Goal: Transaction & Acquisition: Book appointment/travel/reservation

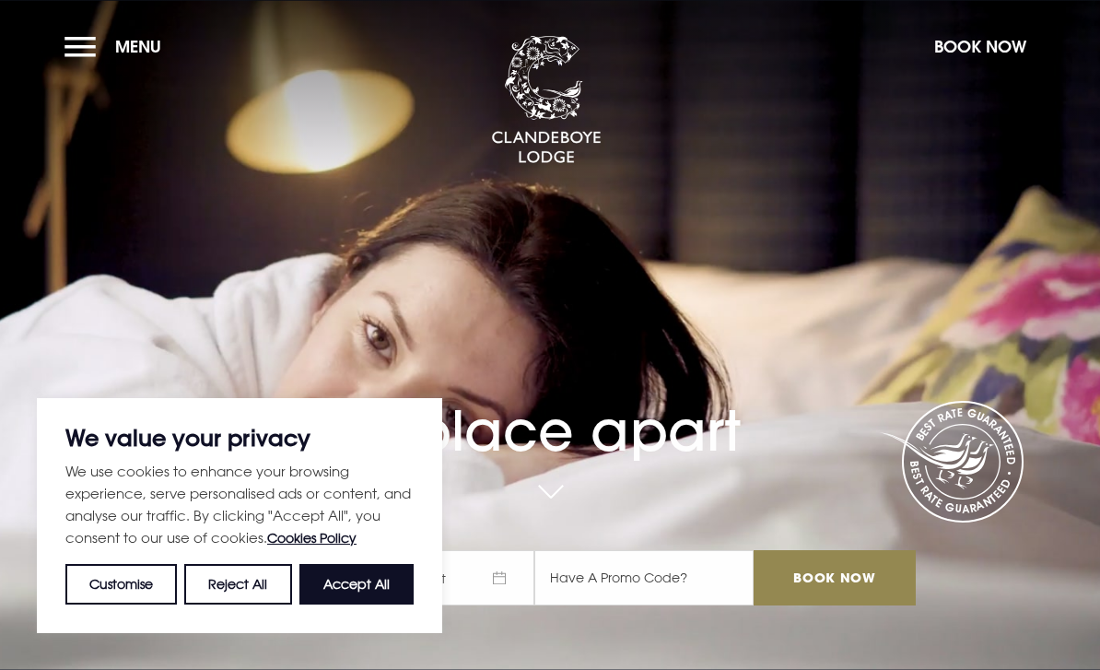
click at [369, 589] on button "Accept All" at bounding box center [356, 584] width 114 height 41
checkbox input "true"
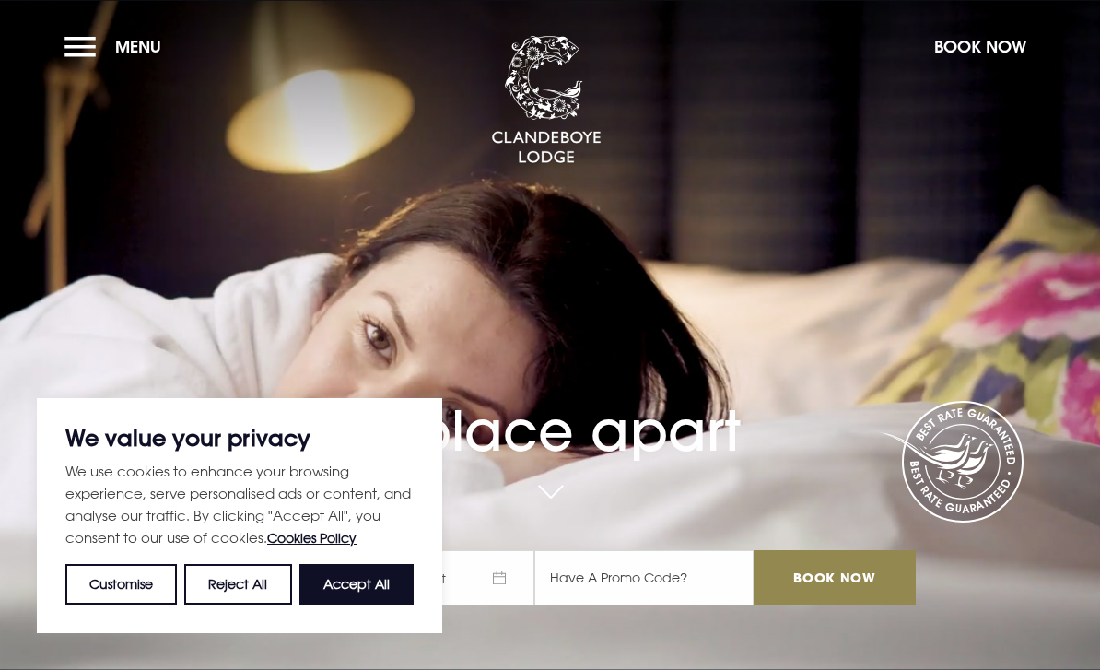
checkbox input "true"
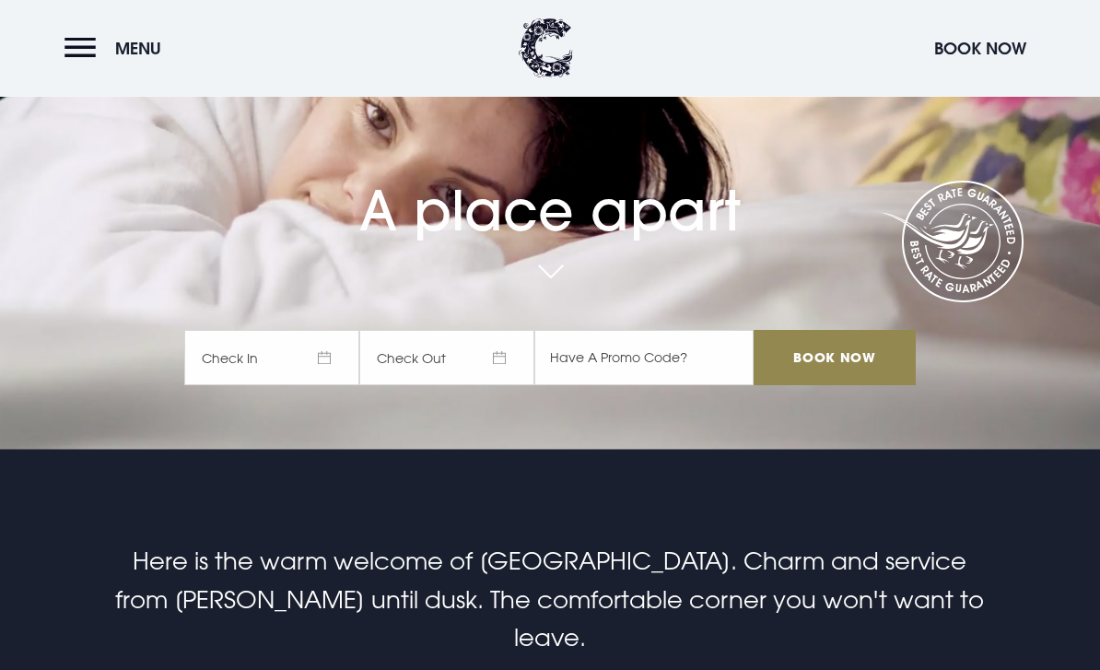
click at [321, 386] on span "Check In" at bounding box center [271, 358] width 175 height 55
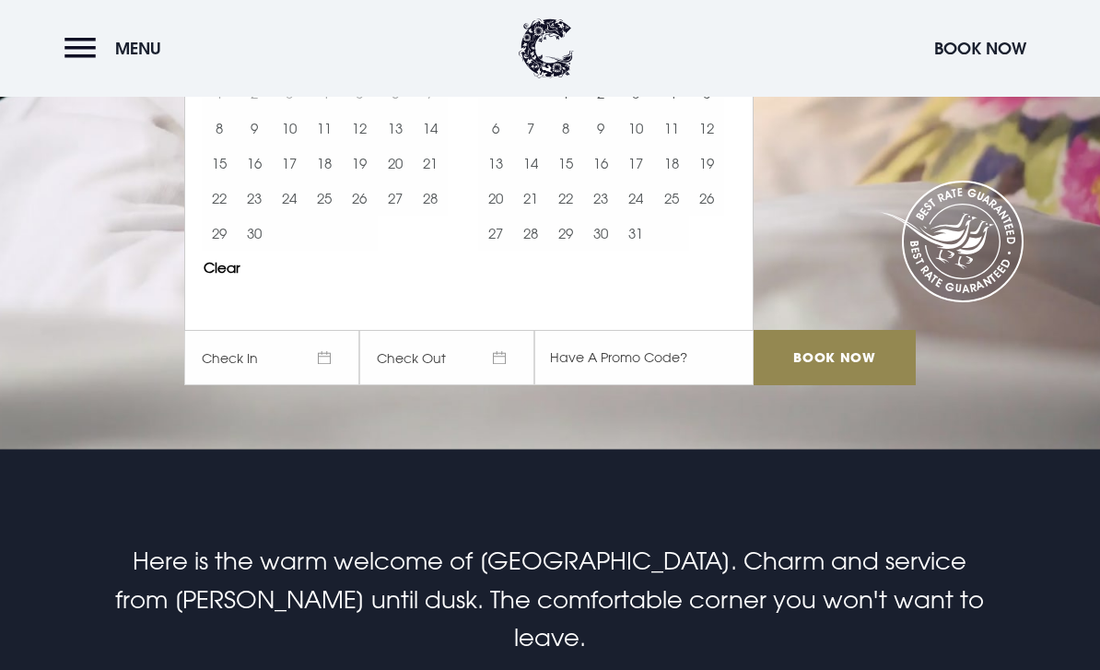
click at [356, 146] on button "12" at bounding box center [359, 128] width 35 height 35
click at [403, 146] on button "13" at bounding box center [395, 128] width 35 height 35
click at [857, 385] on input "Book Now" at bounding box center [834, 357] width 162 height 55
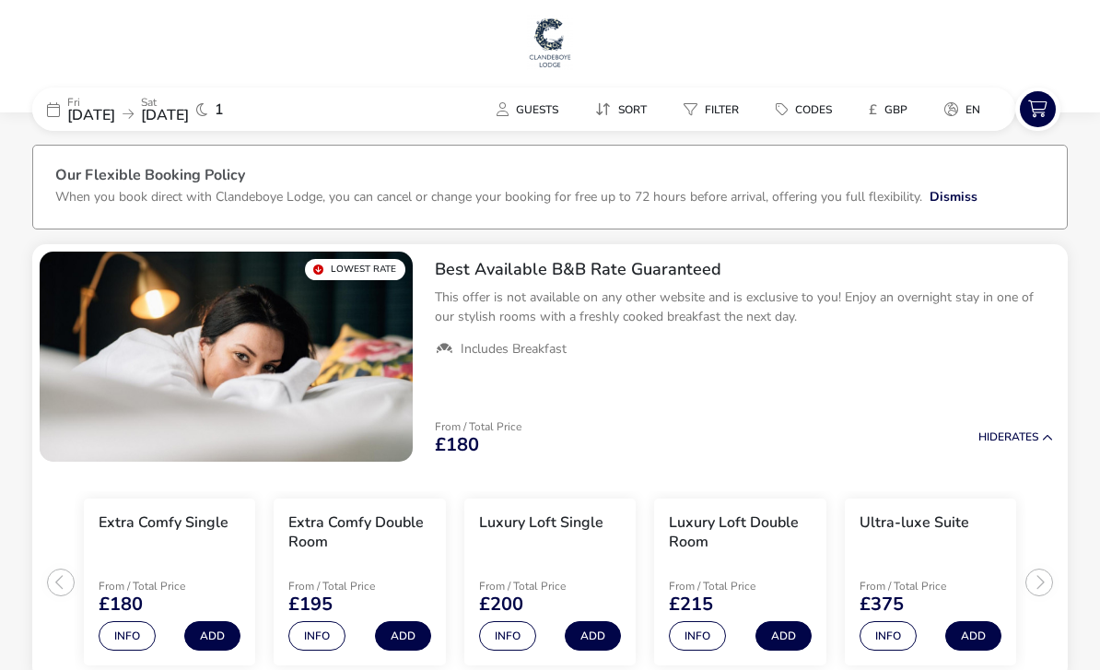
click at [542, 108] on span "Guests" at bounding box center [537, 109] width 42 height 15
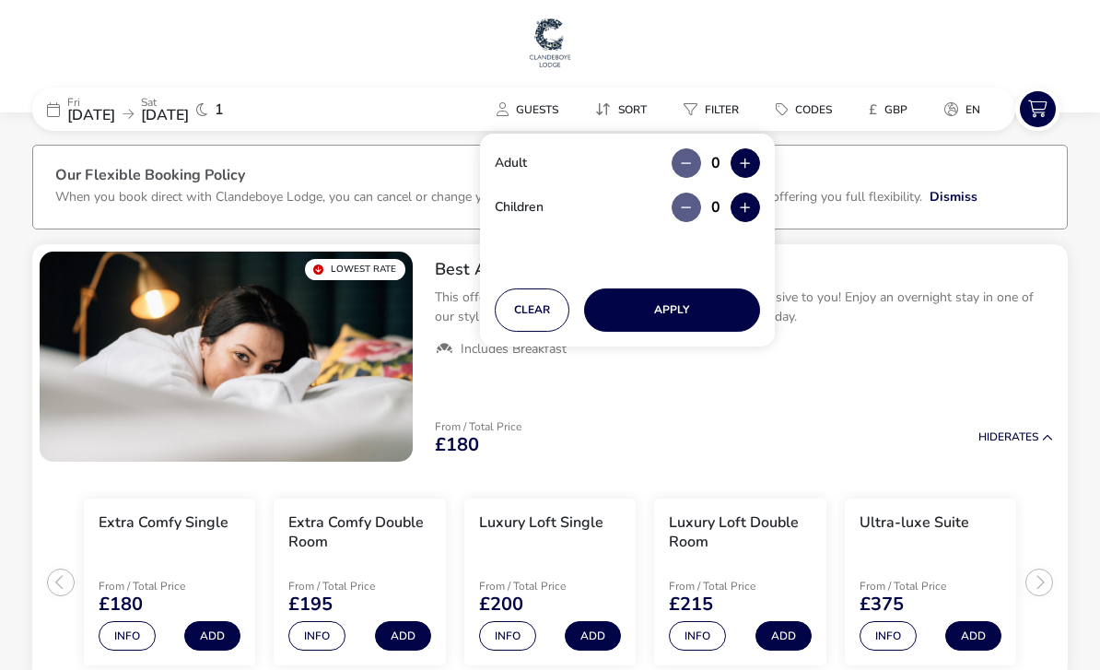
click at [757, 166] on button "button" at bounding box center [744, 162] width 29 height 29
click at [756, 166] on button "button" at bounding box center [744, 162] width 29 height 29
type input "2"
click at [714, 306] on button "Apply" at bounding box center [672, 309] width 176 height 43
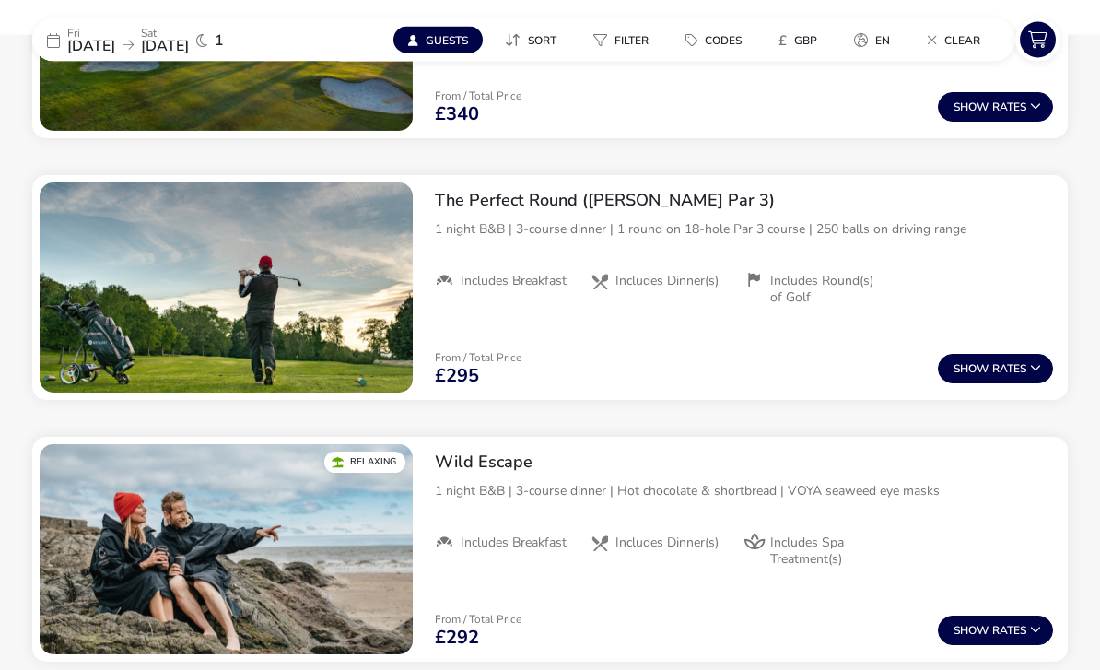
scroll to position [2204, 0]
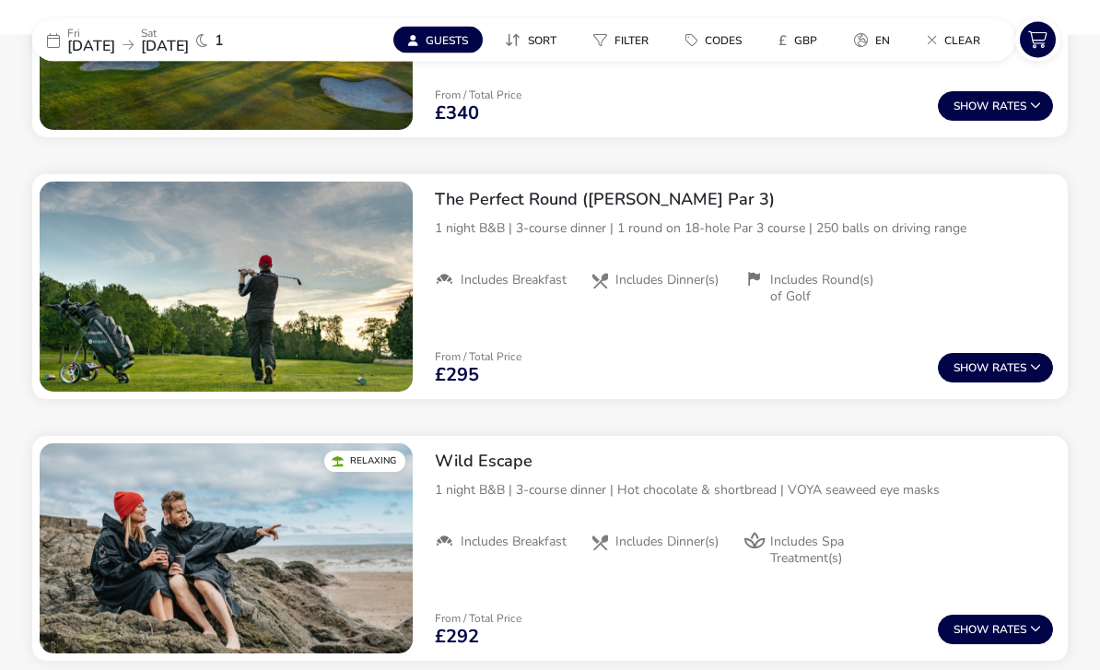
click at [965, 363] on span "Show" at bounding box center [972, 369] width 39 height 12
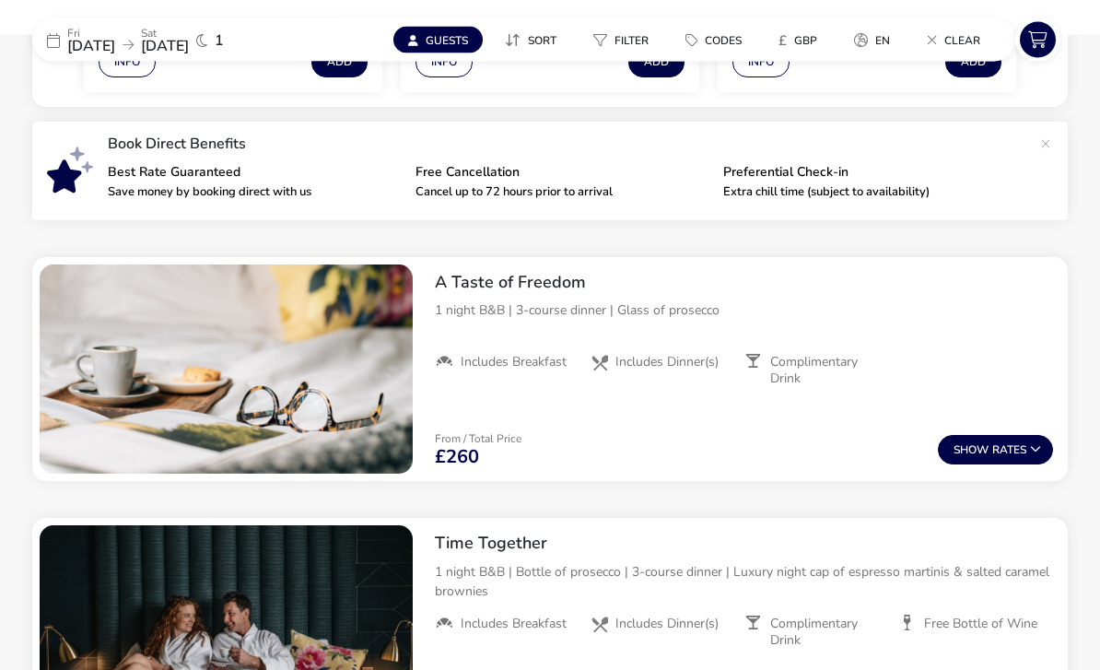
scroll to position [610, 0]
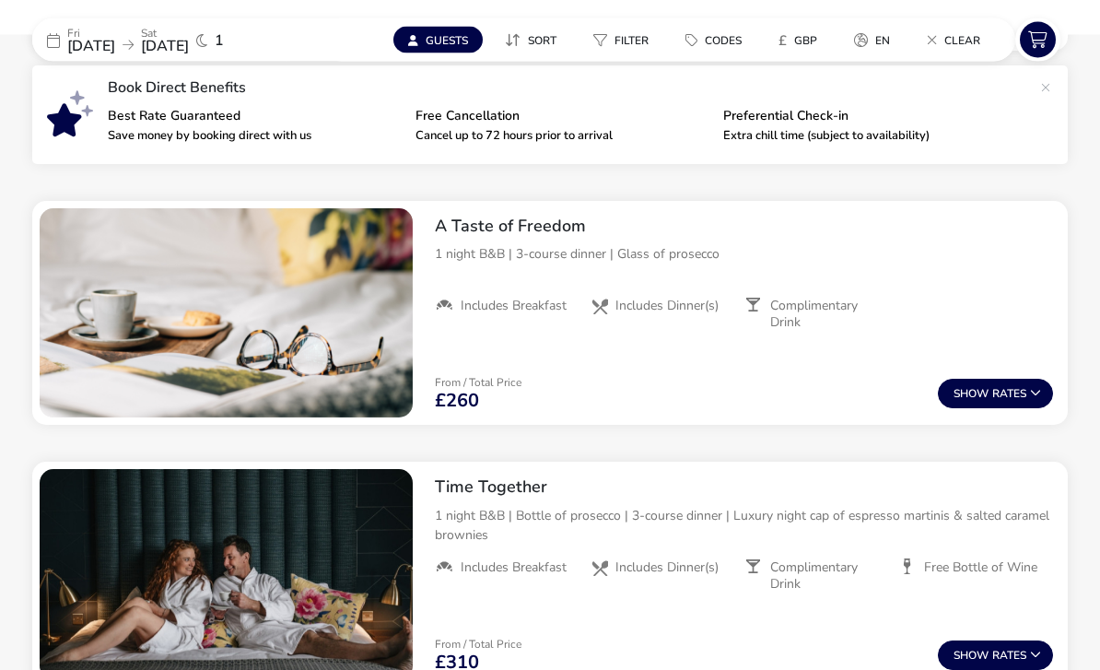
click at [734, 335] on div "A Taste of Freedom 1 night B&B | 3-course dinner | Glass of prosecco Includes B…" at bounding box center [744, 275] width 648 height 146
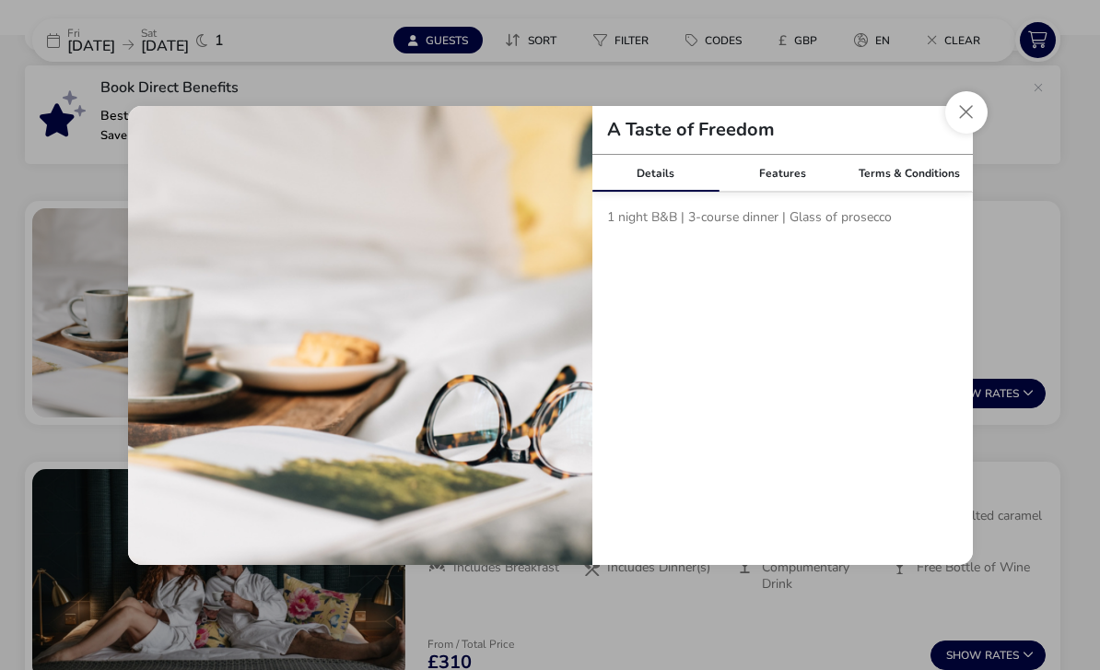
click at [811, 192] on div "Features" at bounding box center [781, 173] width 127 height 37
click at [887, 192] on div "Terms & Conditions" at bounding box center [909, 173] width 127 height 37
click at [974, 134] on button "Close modal" at bounding box center [966, 112] width 42 height 42
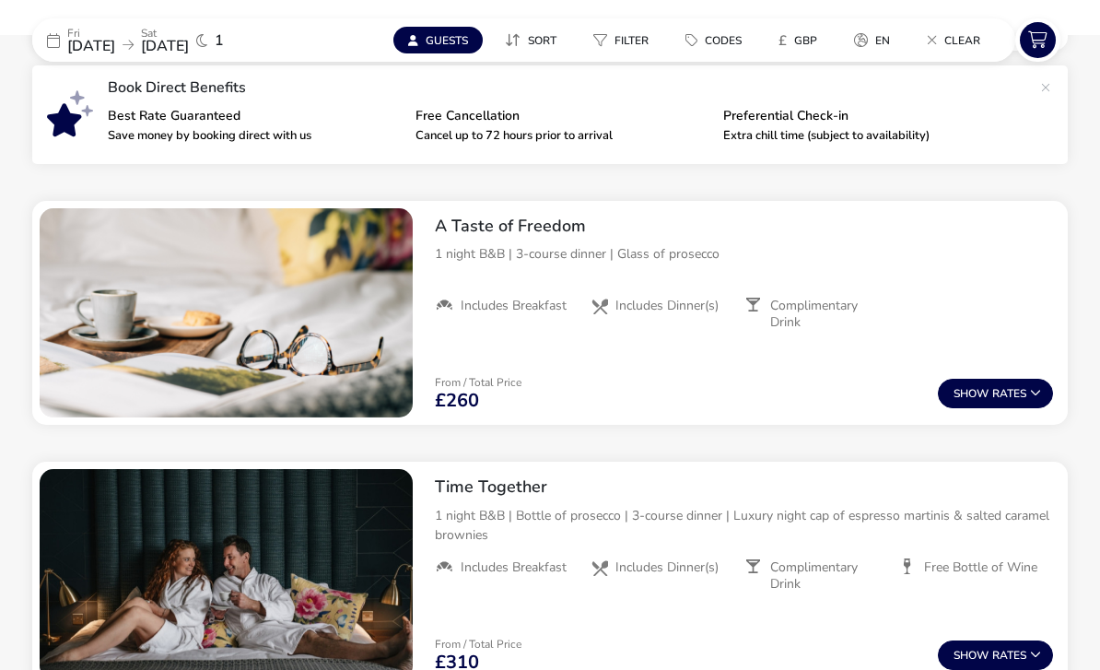
click at [988, 388] on span "Show" at bounding box center [972, 394] width 39 height 12
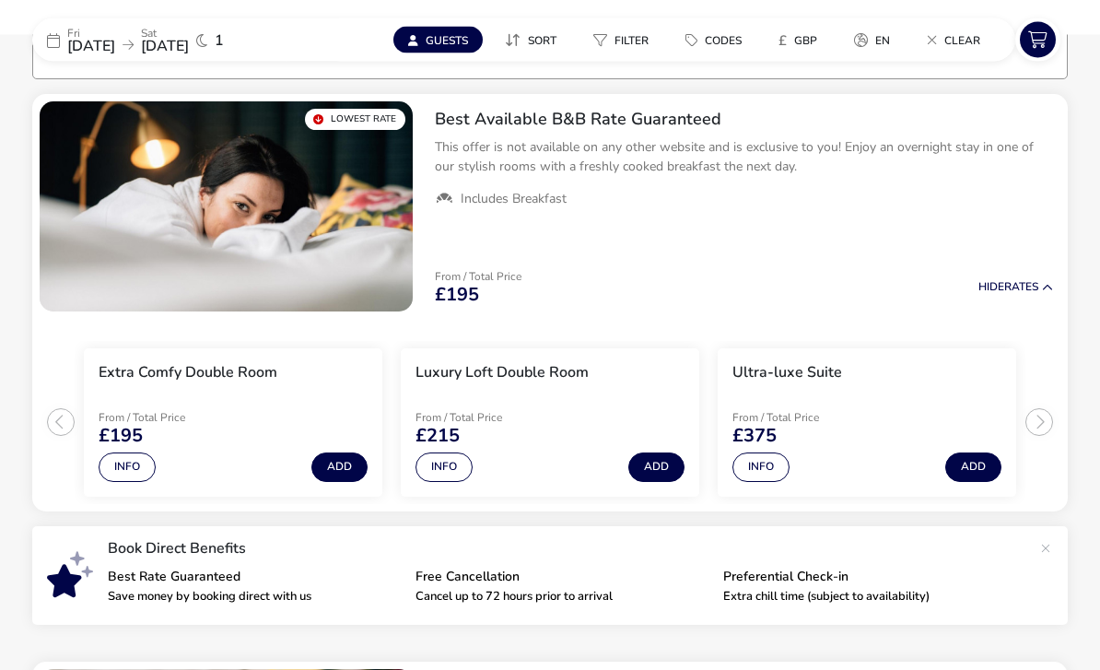
scroll to position [145, 0]
